Goal: Communication & Community: Ask a question

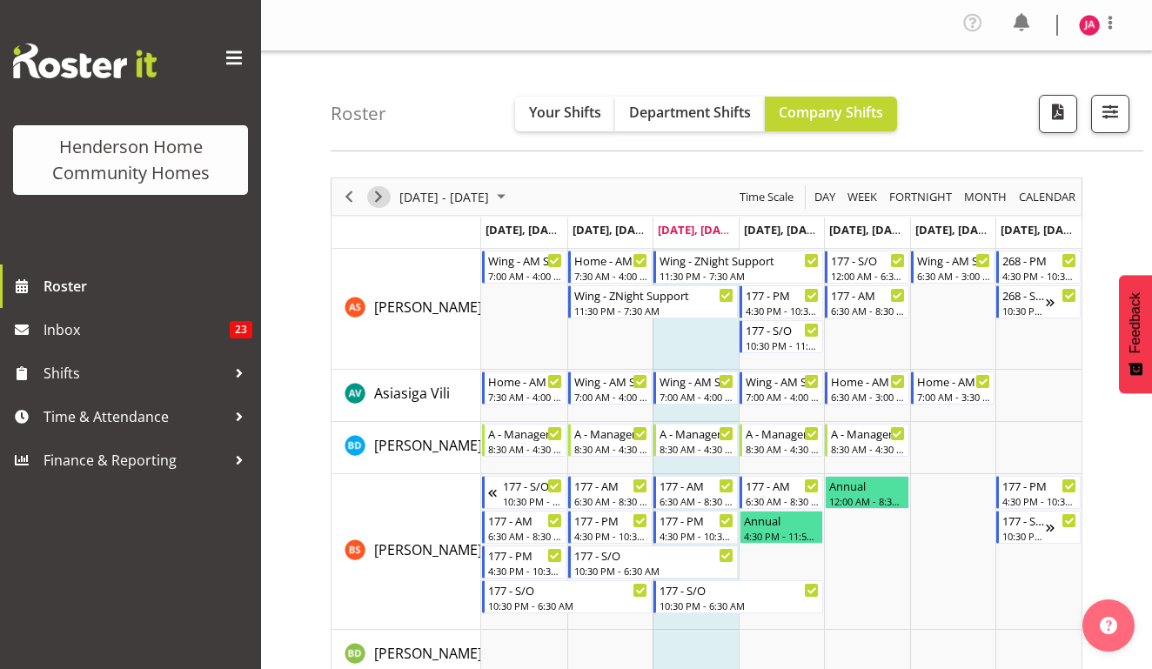
click at [381, 192] on span "Next" at bounding box center [378, 197] width 21 height 22
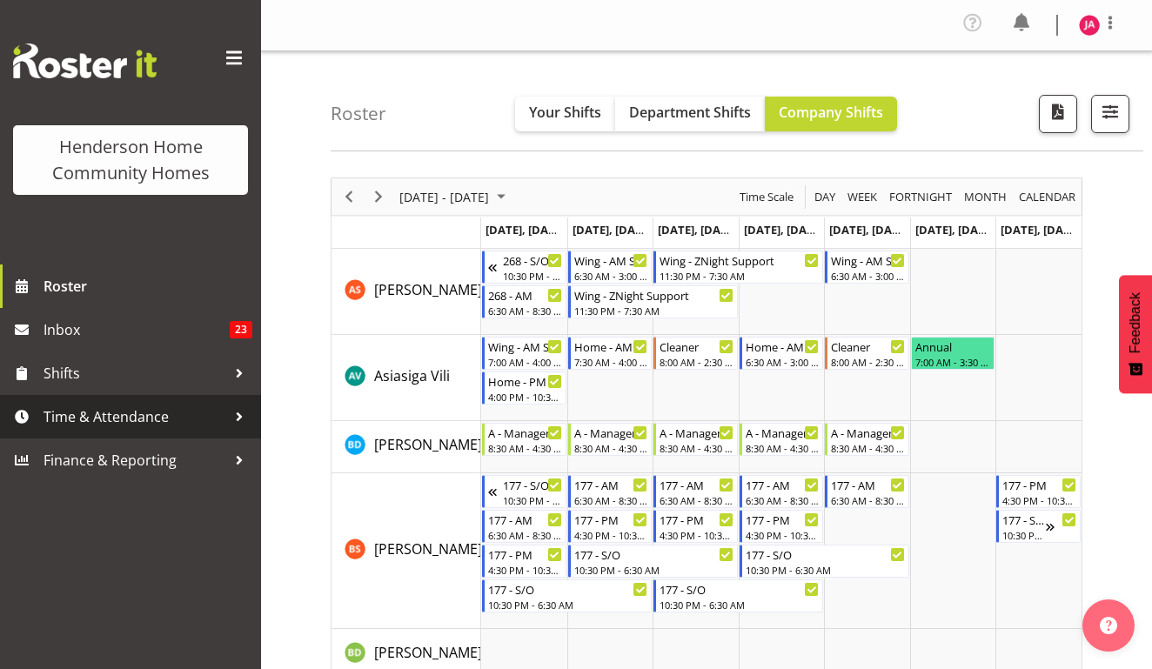
click at [162, 410] on span "Time & Attendance" at bounding box center [135, 417] width 183 height 26
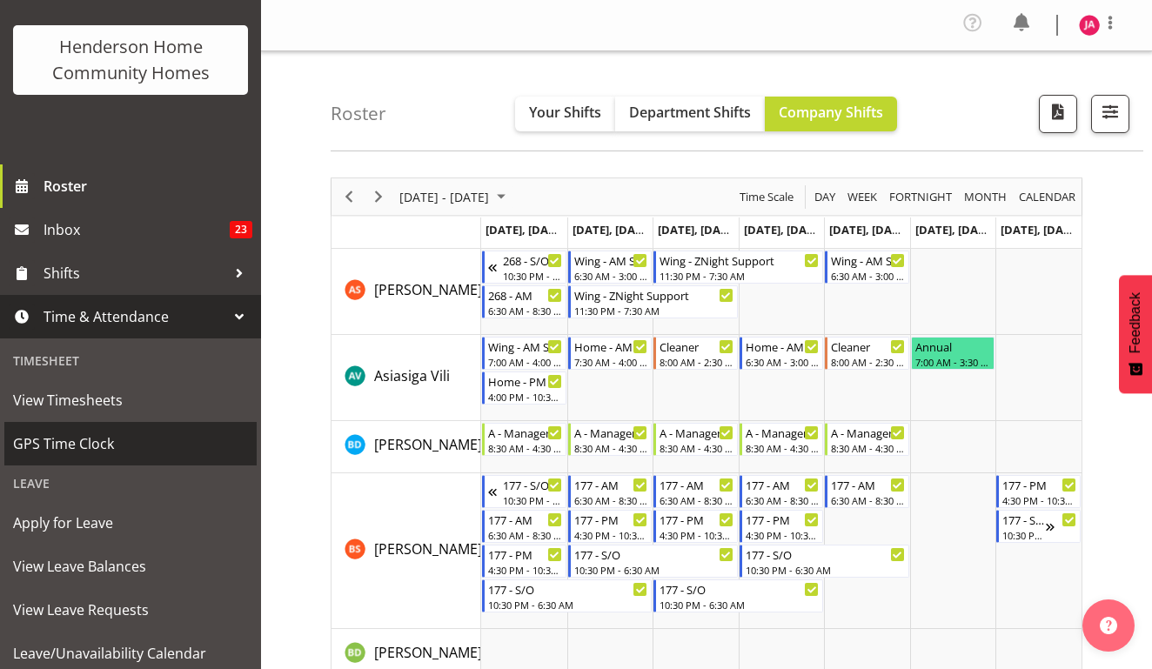
scroll to position [157, 0]
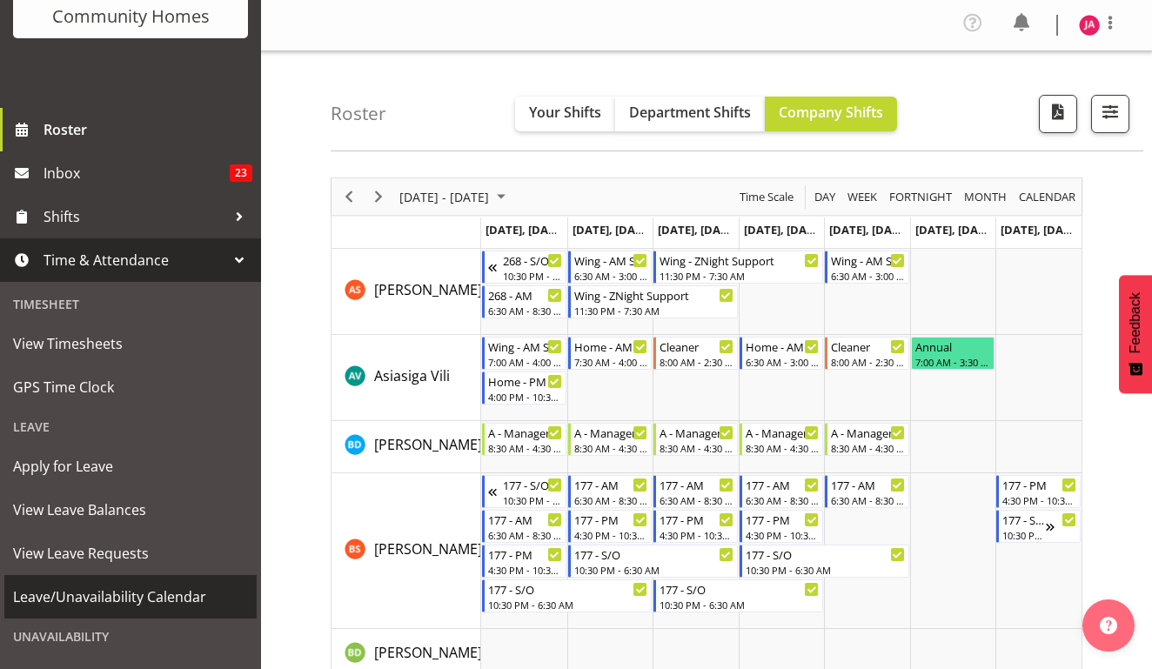
click at [137, 598] on span "Leave/Unavailability Calendar" at bounding box center [130, 597] width 235 height 26
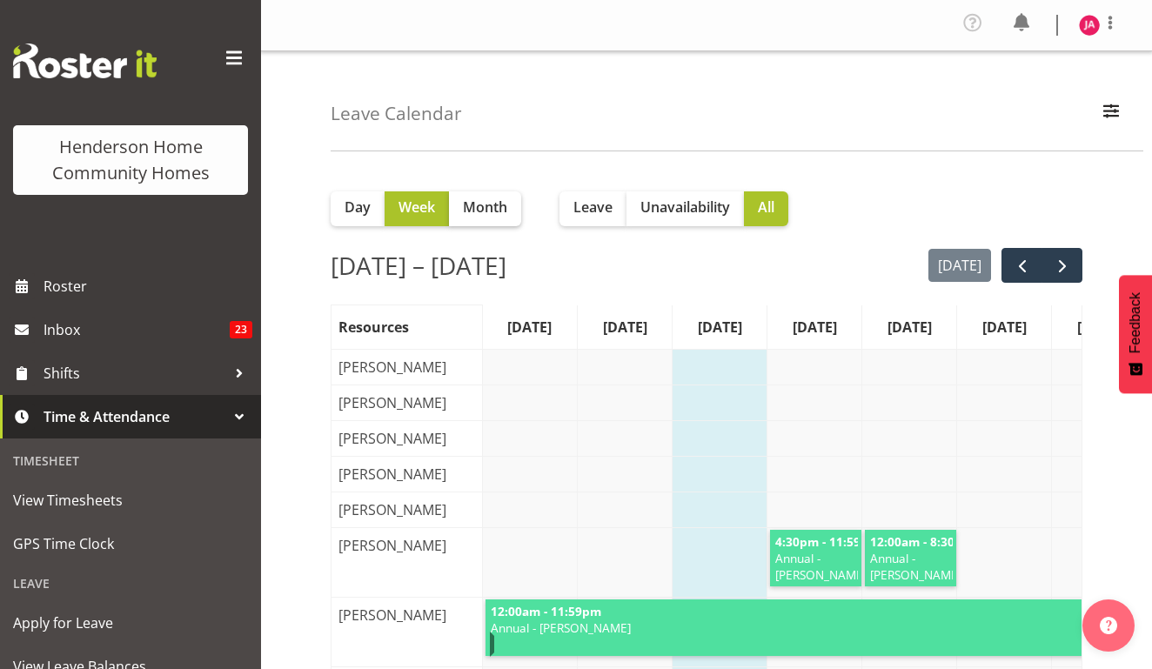
click at [495, 205] on span "Month" at bounding box center [485, 207] width 44 height 21
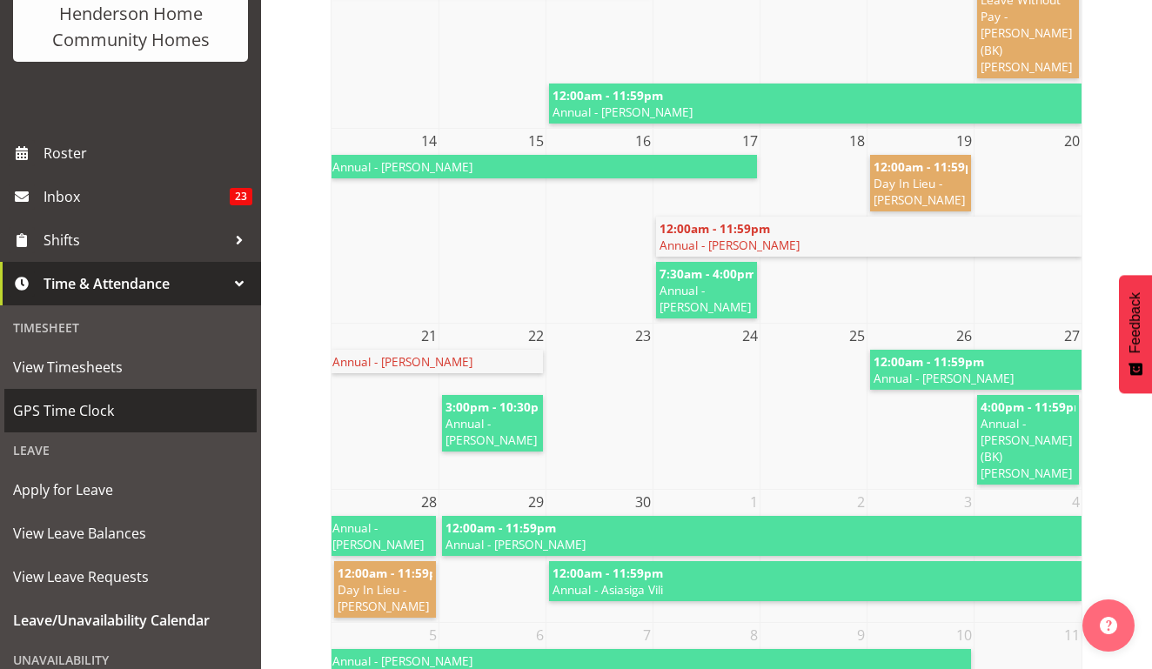
scroll to position [157, 0]
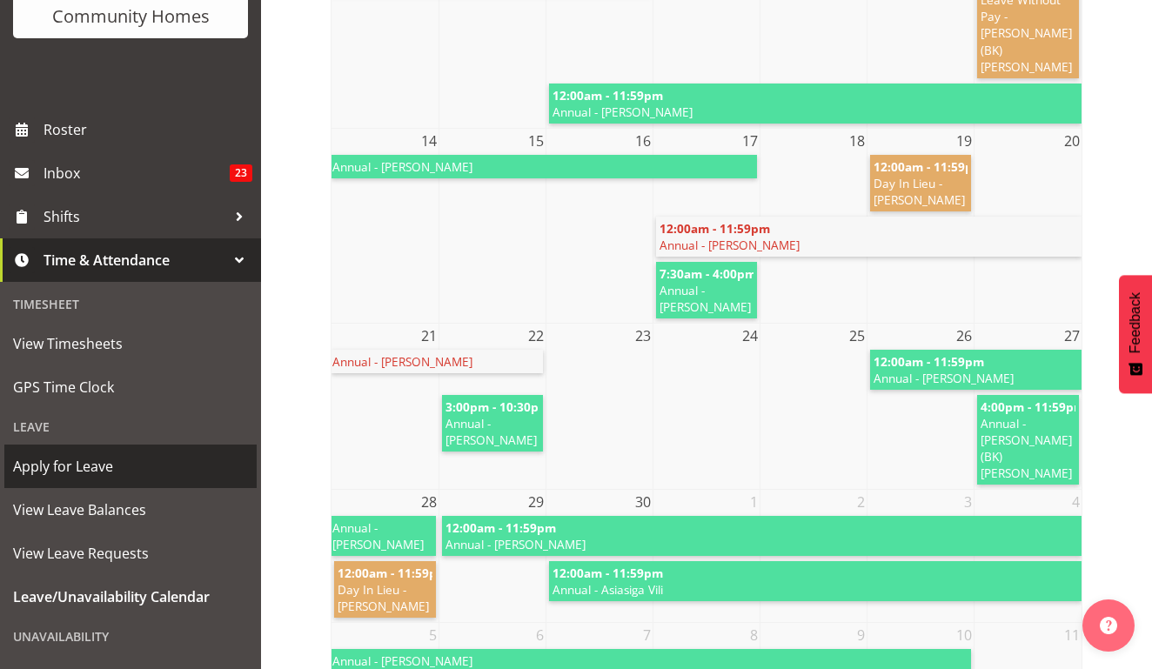
click at [151, 476] on span "Apply for Leave" at bounding box center [130, 466] width 235 height 26
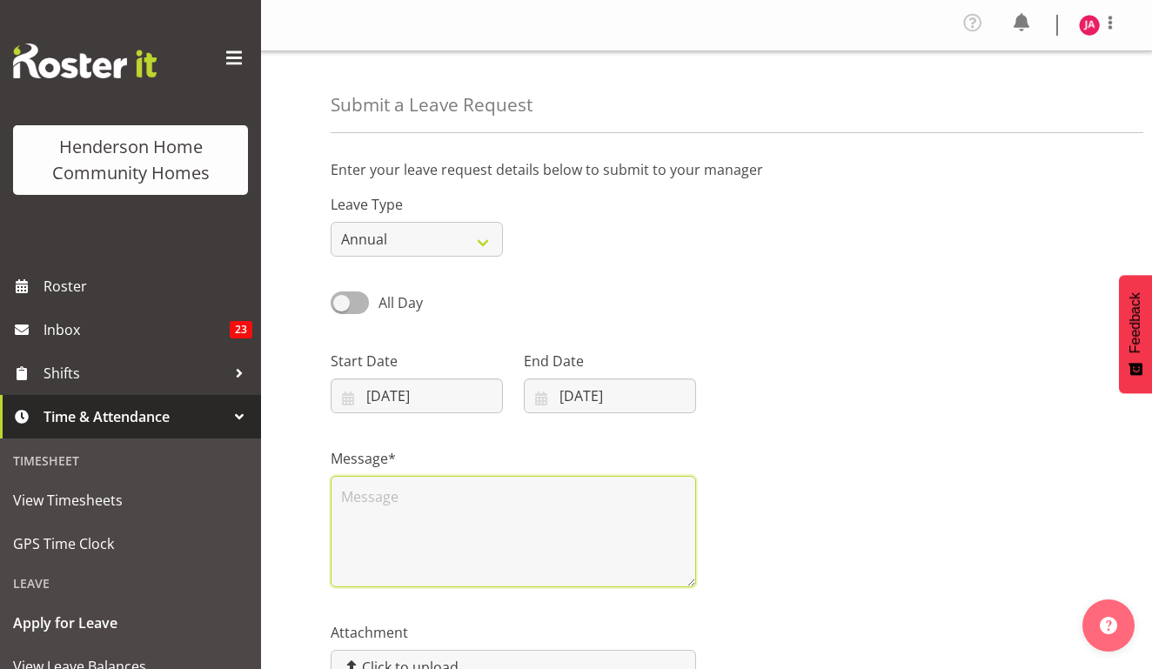
click at [378, 493] on textarea at bounding box center [514, 531] width 366 height 111
click at [381, 493] on textarea at bounding box center [514, 531] width 366 height 111
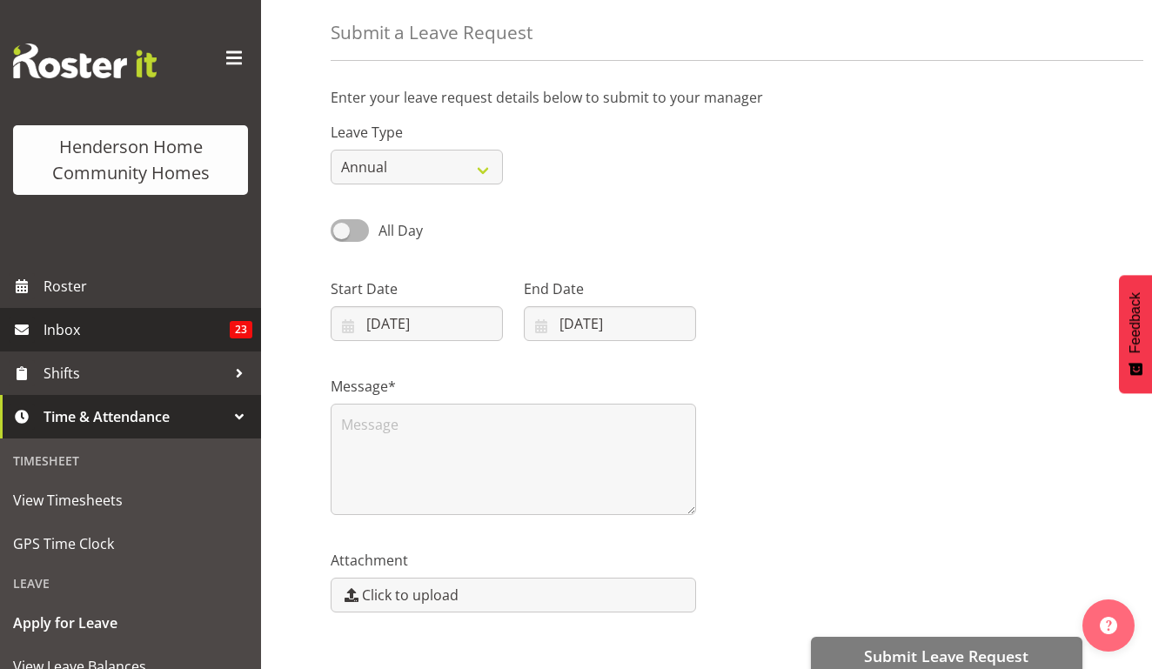
click at [164, 344] on link "Inbox 23" at bounding box center [130, 330] width 261 height 44
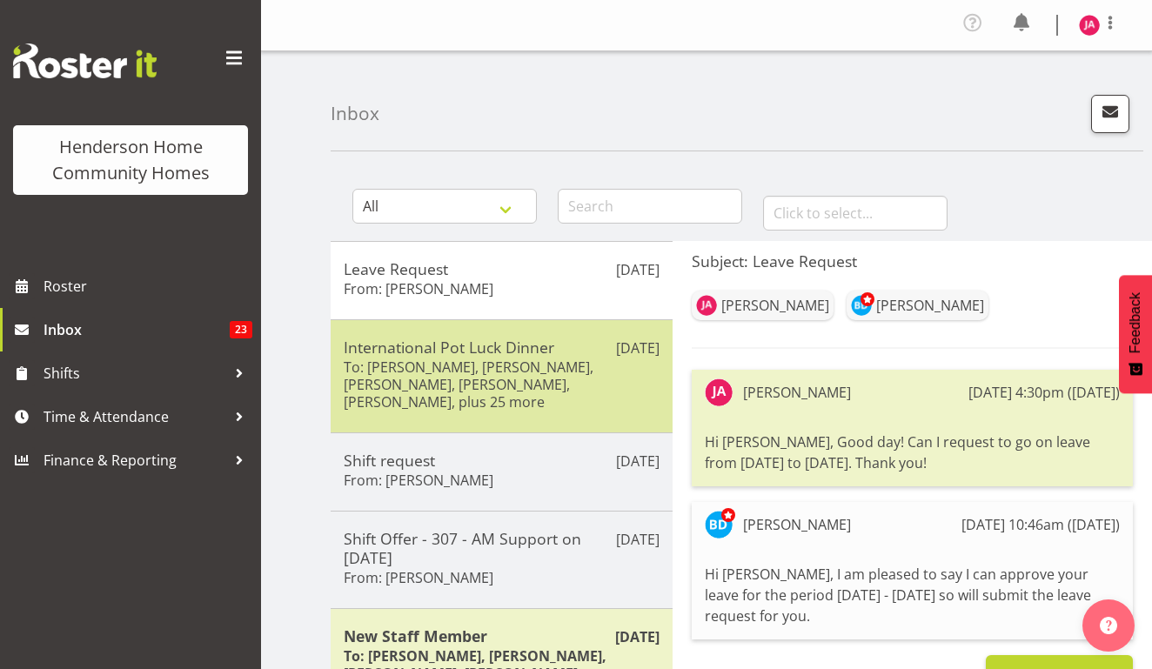
click at [581, 353] on h5 "International Pot Luck Dinner" at bounding box center [502, 347] width 316 height 19
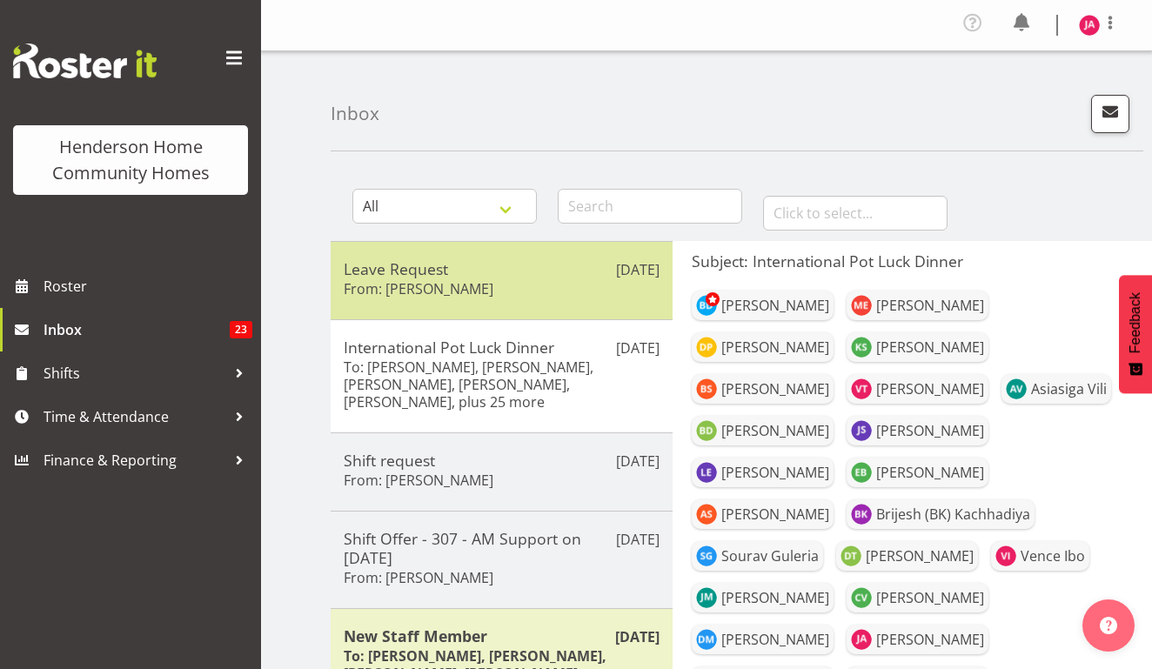
click at [493, 294] on div "Leave Request From: Barbara Dunlop" at bounding box center [502, 280] width 316 height 43
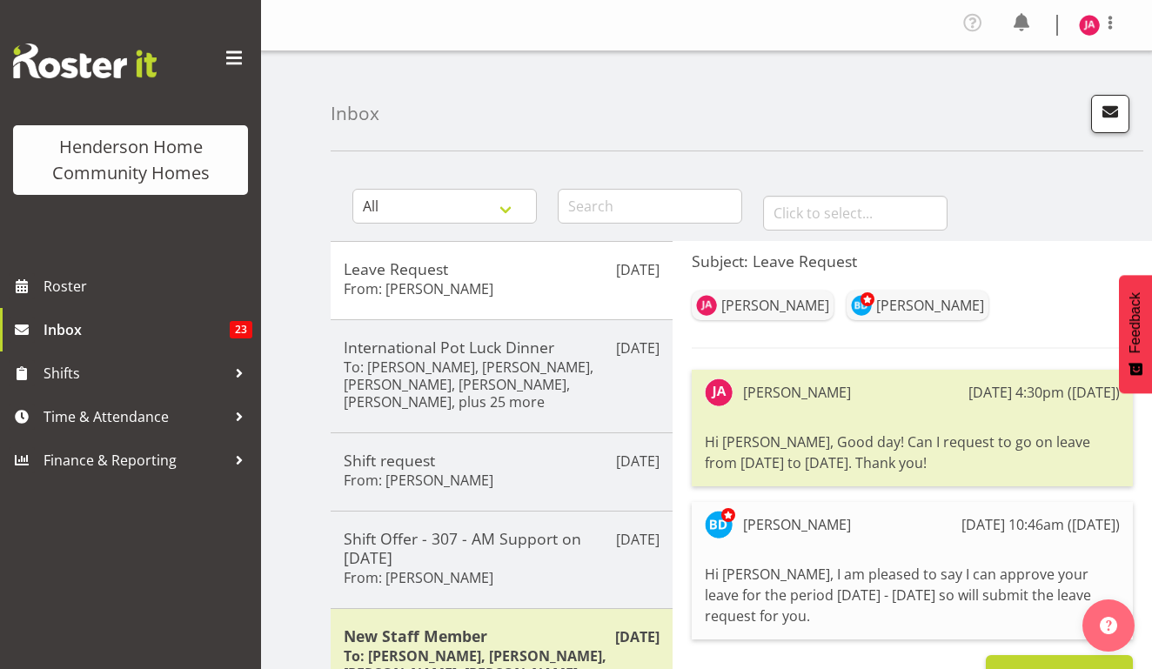
click at [1104, 117] on span "button" at bounding box center [1110, 111] width 23 height 23
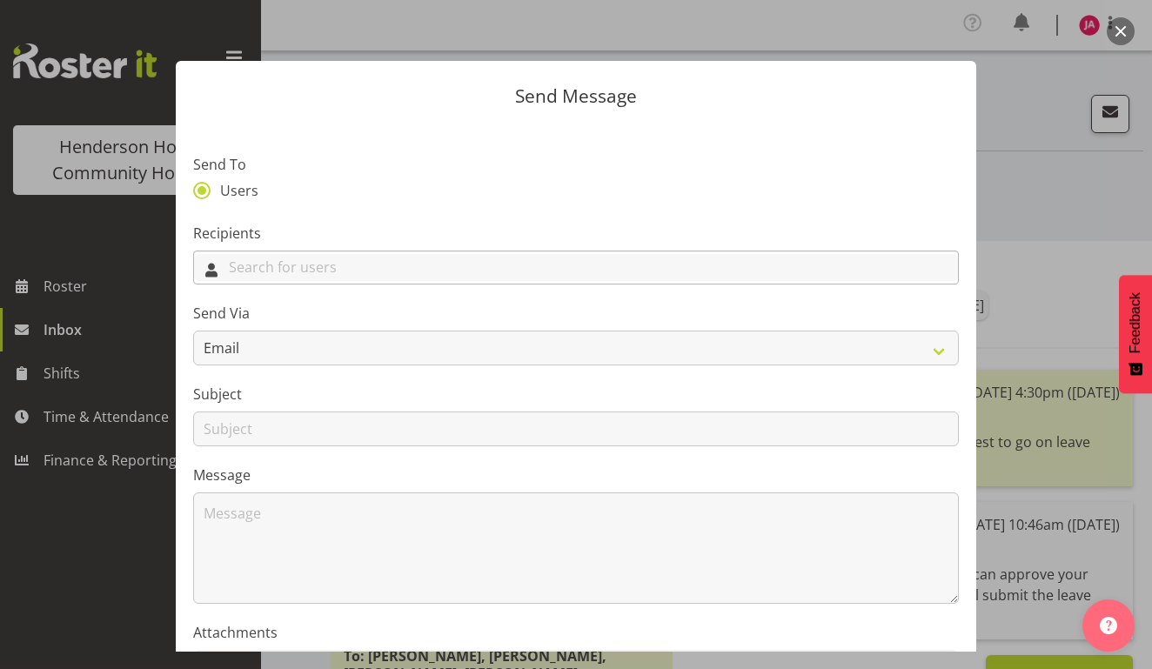
click at [424, 271] on input "text" at bounding box center [576, 267] width 764 height 27
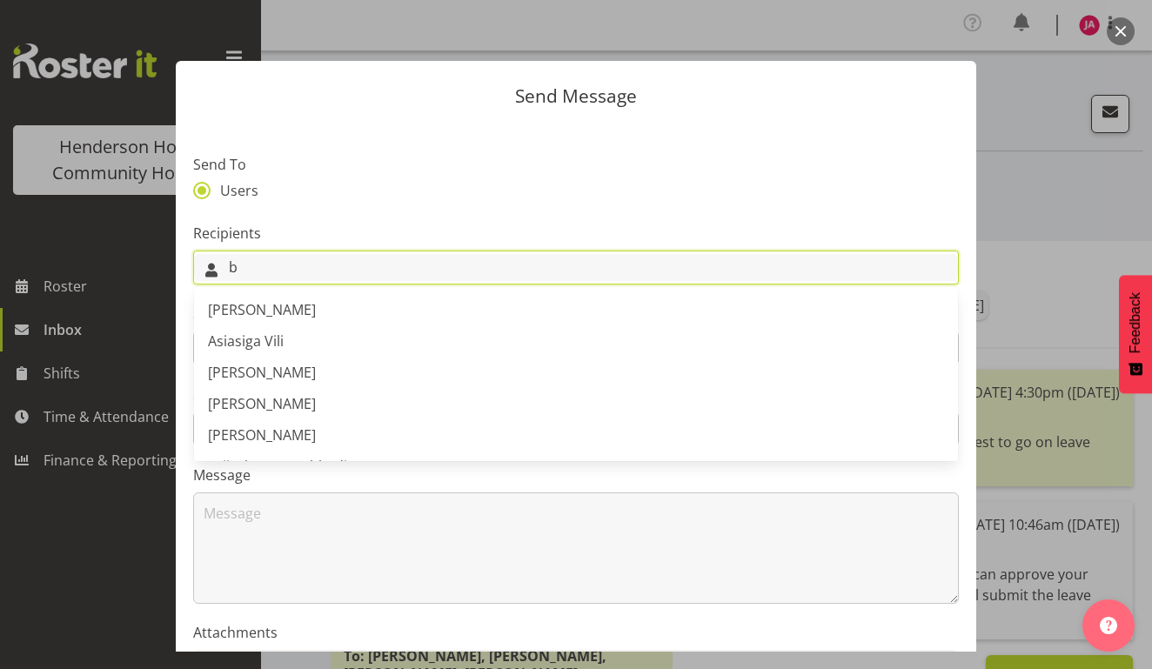
click at [424, 271] on input "b" at bounding box center [576, 267] width 764 height 27
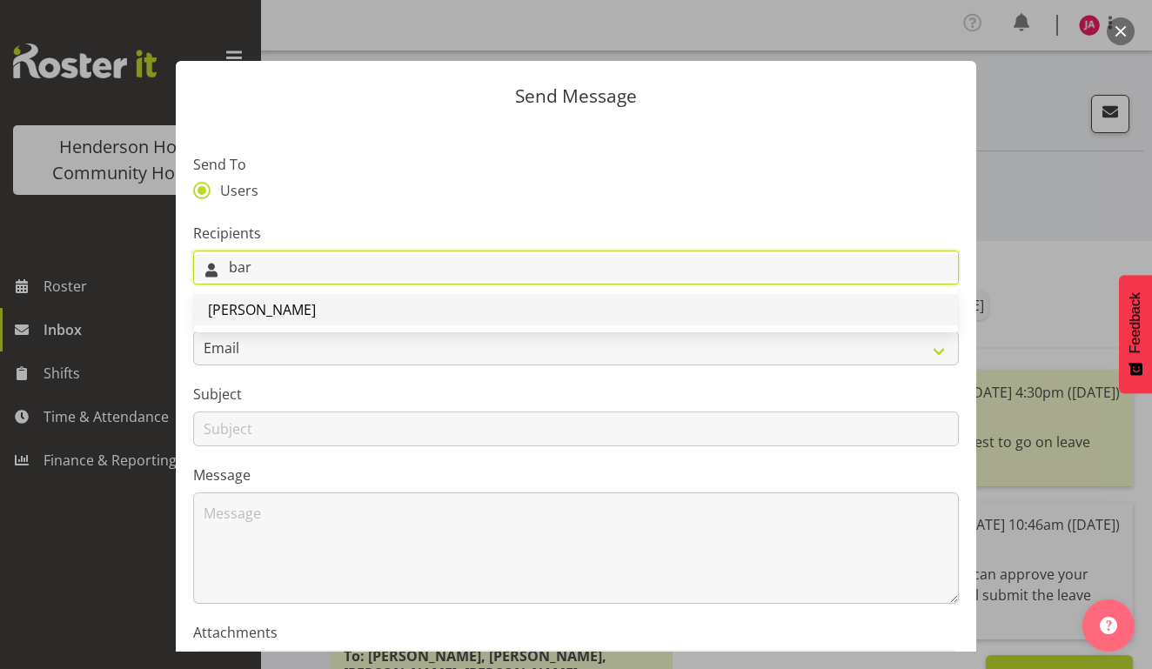
type input "bar"
click at [395, 318] on link "[PERSON_NAME]" at bounding box center [576, 309] width 764 height 31
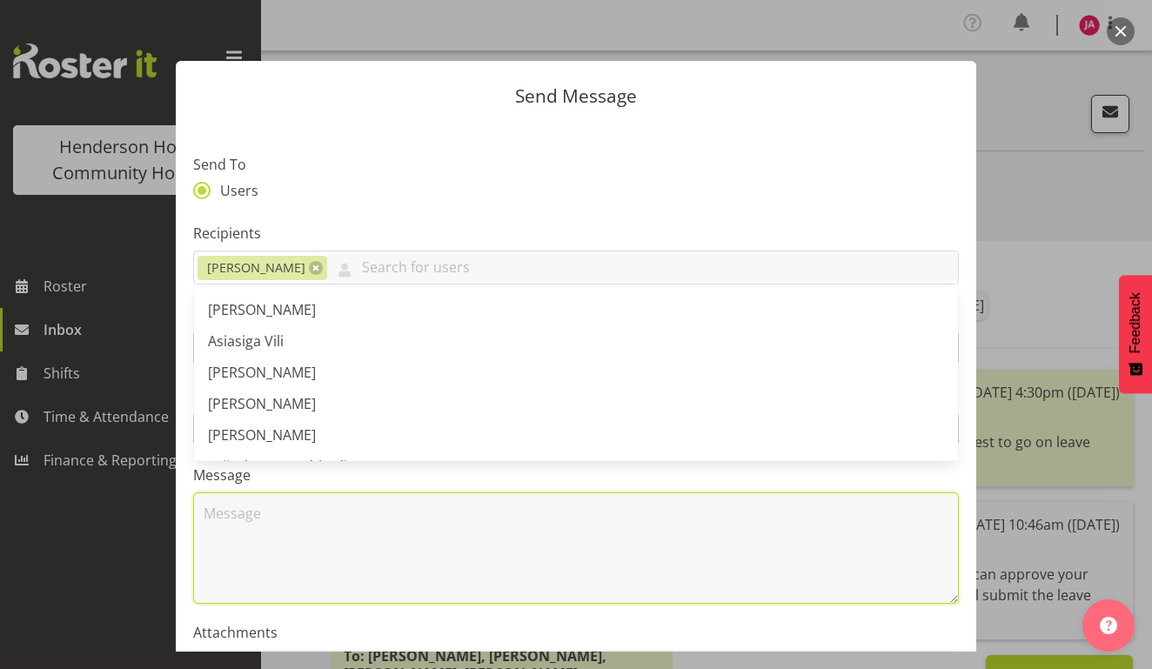
click at [272, 520] on textarea at bounding box center [576, 548] width 766 height 111
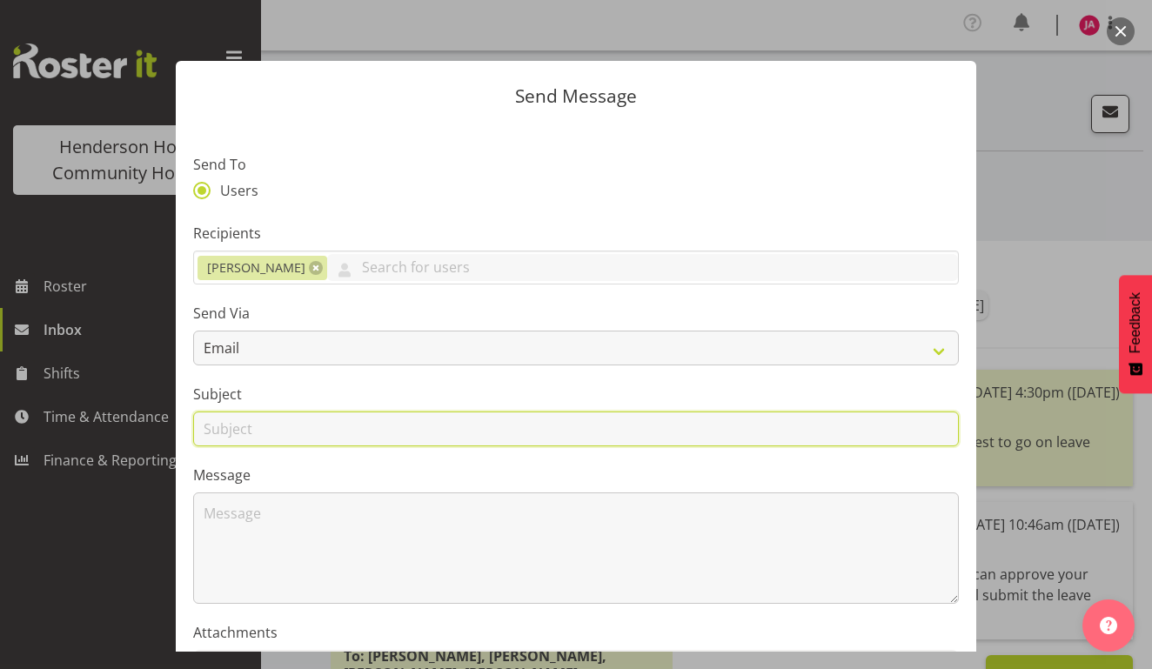
click at [308, 439] on input "text" at bounding box center [576, 429] width 766 height 35
type input "Leave Request"
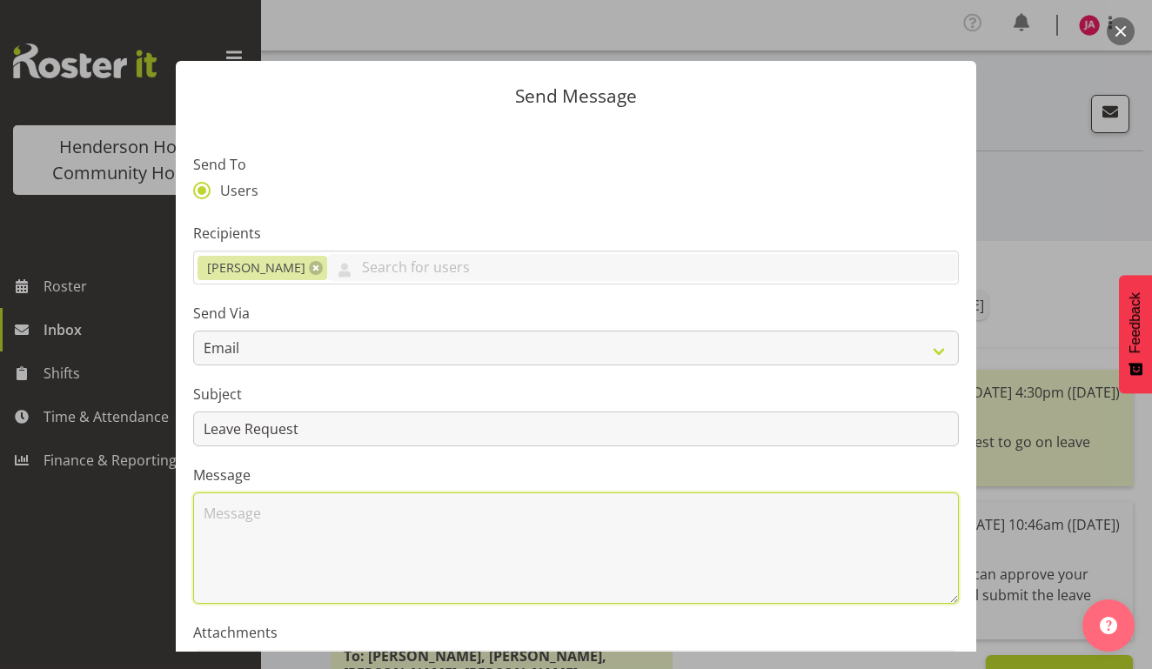
click at [314, 529] on textarea at bounding box center [576, 548] width 766 height 111
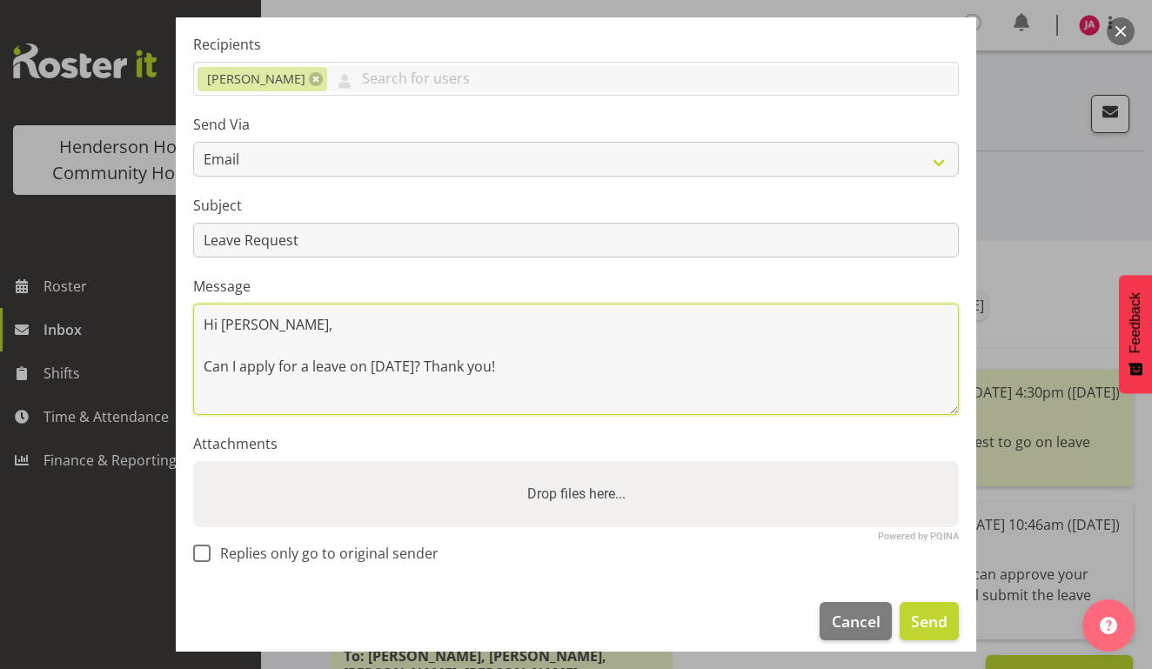
scroll to position [204, 0]
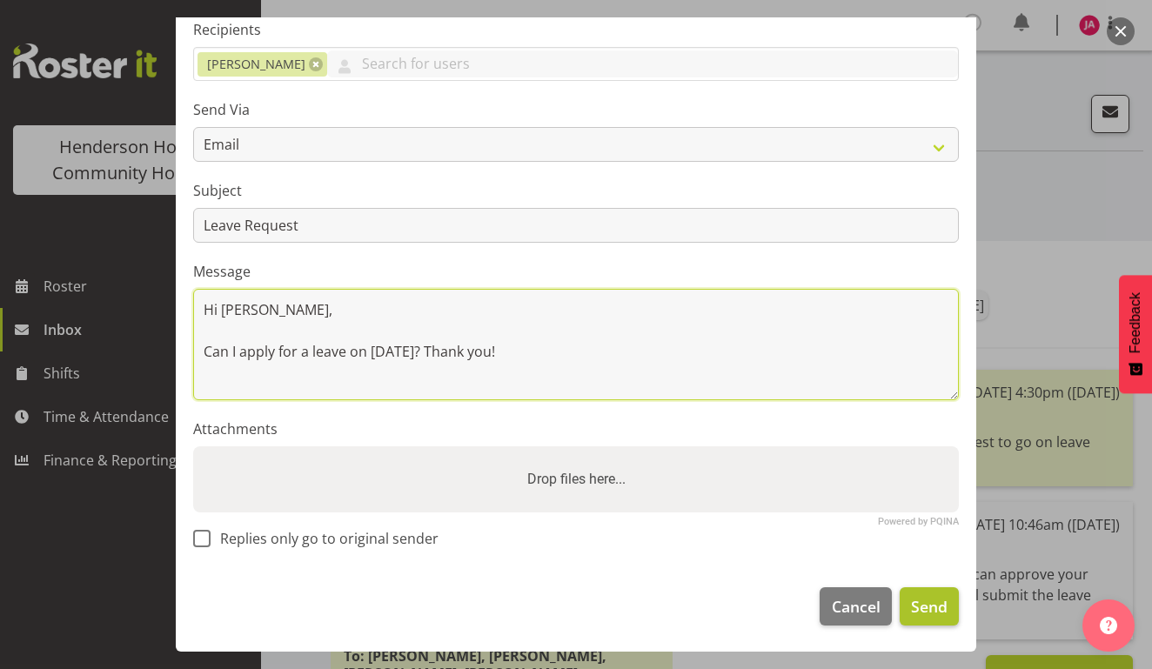
type textarea "Hi Barb, Can I apply for a leave on September, 30, 2025? Thank you!"
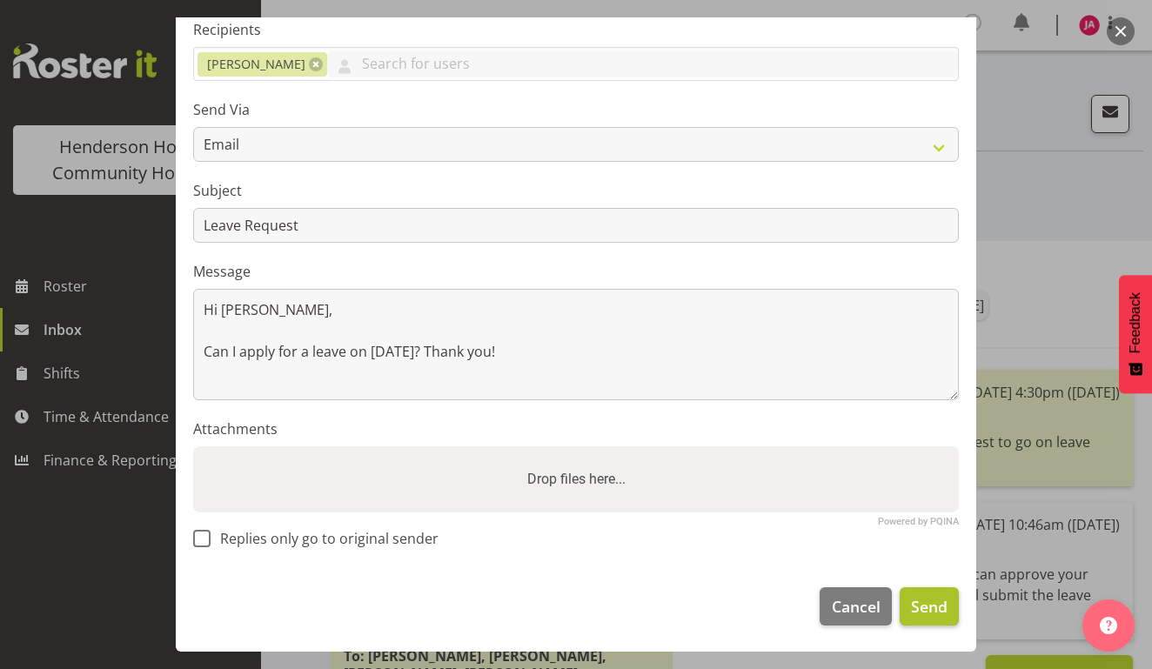
click at [920, 608] on span "Send" at bounding box center [929, 606] width 37 height 23
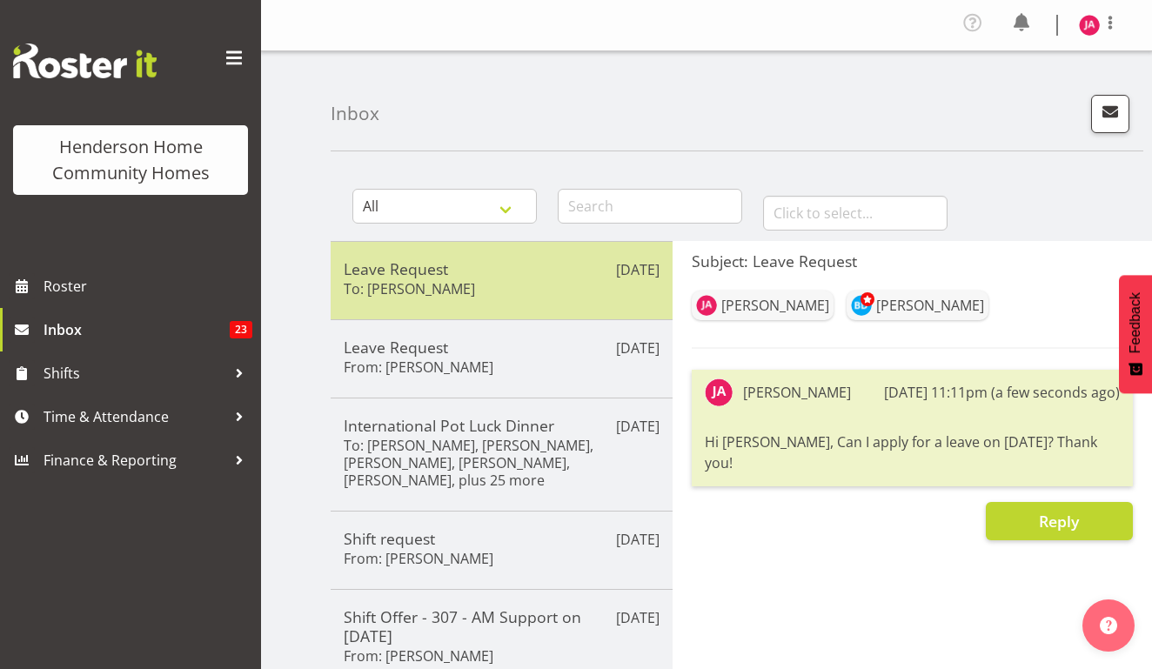
click at [530, 281] on div "Leave Request To: Barbara Dunlop" at bounding box center [502, 280] width 316 height 43
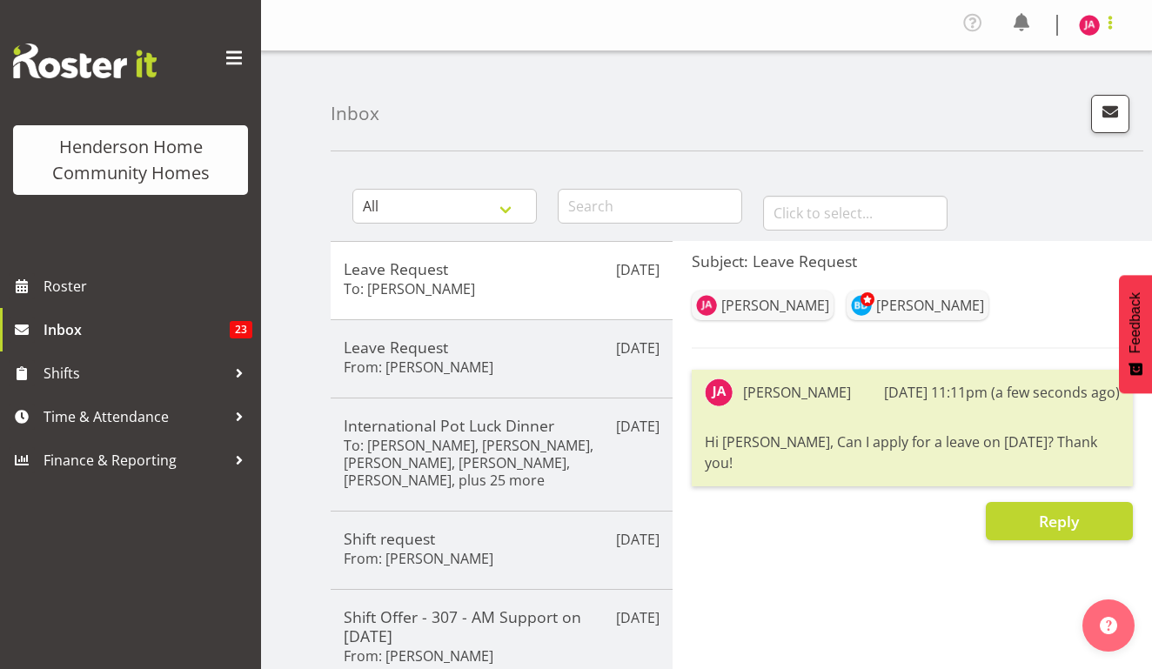
click at [1106, 17] on span at bounding box center [1110, 22] width 21 height 21
click at [1041, 98] on link "Log Out" at bounding box center [1037, 95] width 167 height 31
